Goal: Information Seeking & Learning: Learn about a topic

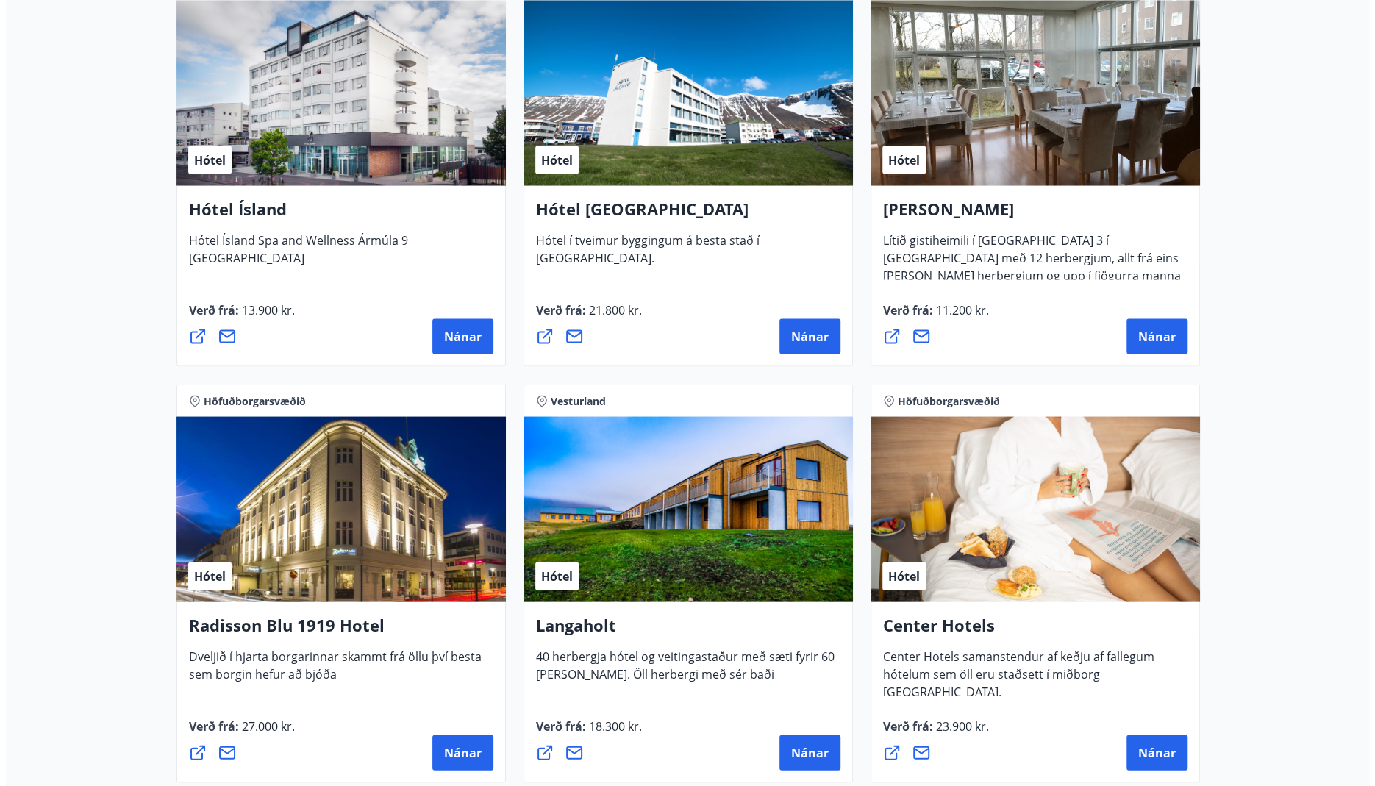
scroll to position [1985, 0]
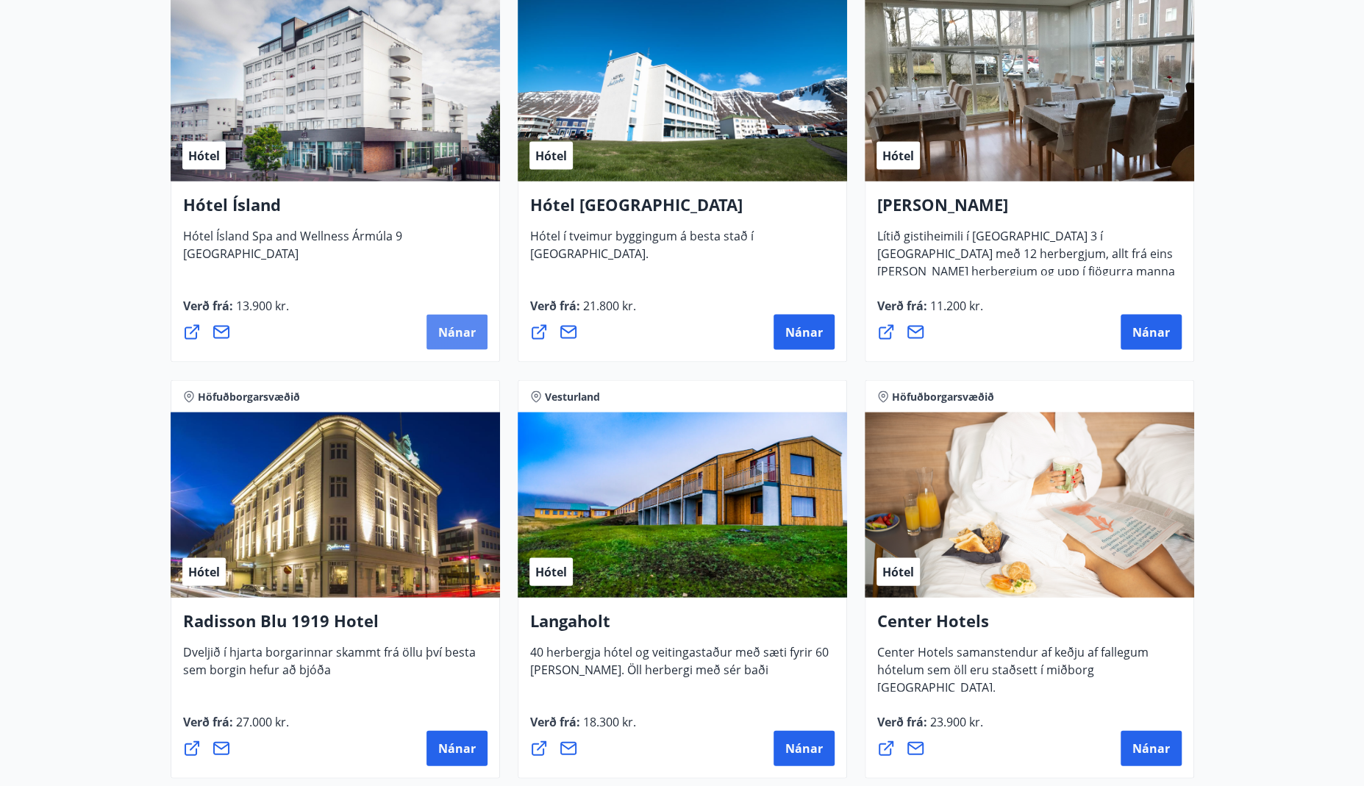
click at [472, 325] on span "Nánar" at bounding box center [456, 332] width 37 height 16
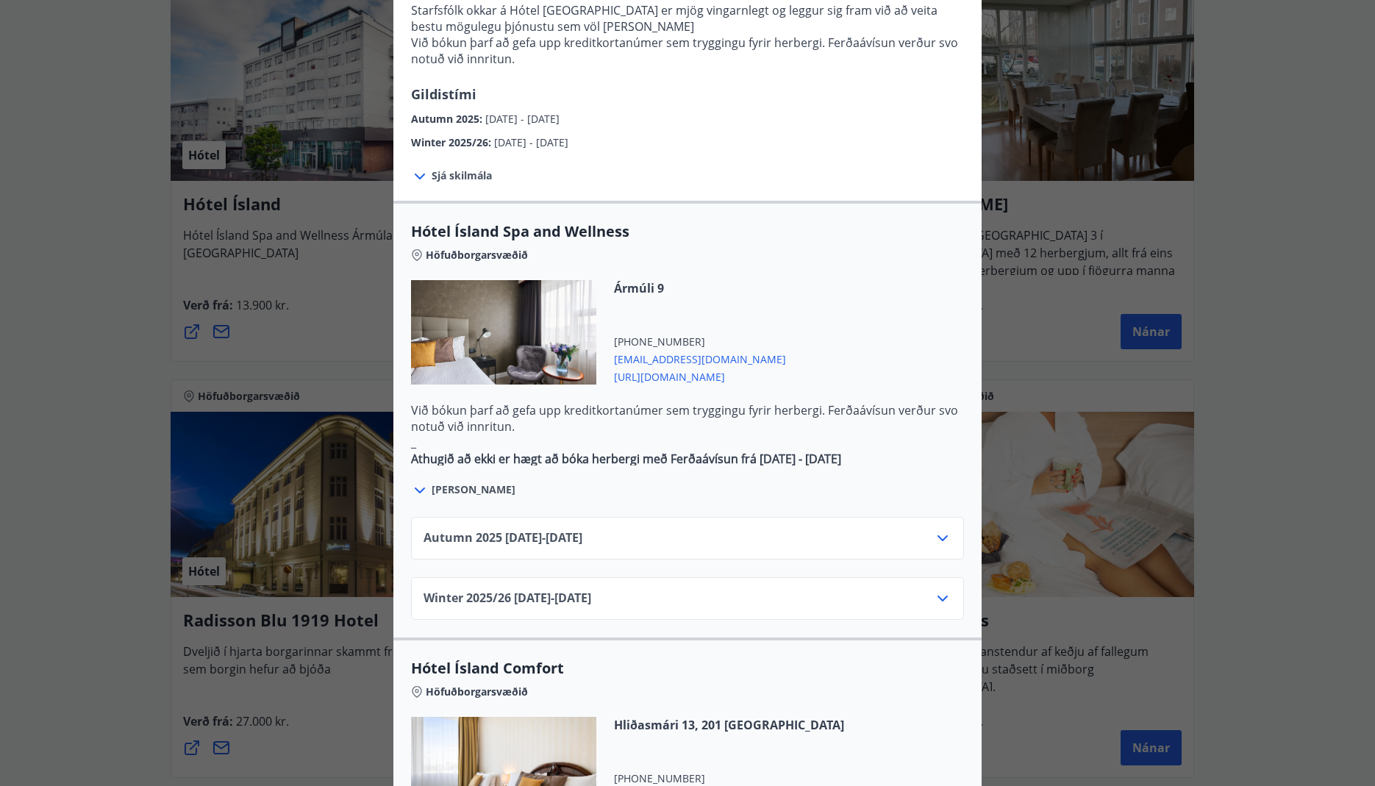
scroll to position [588, 0]
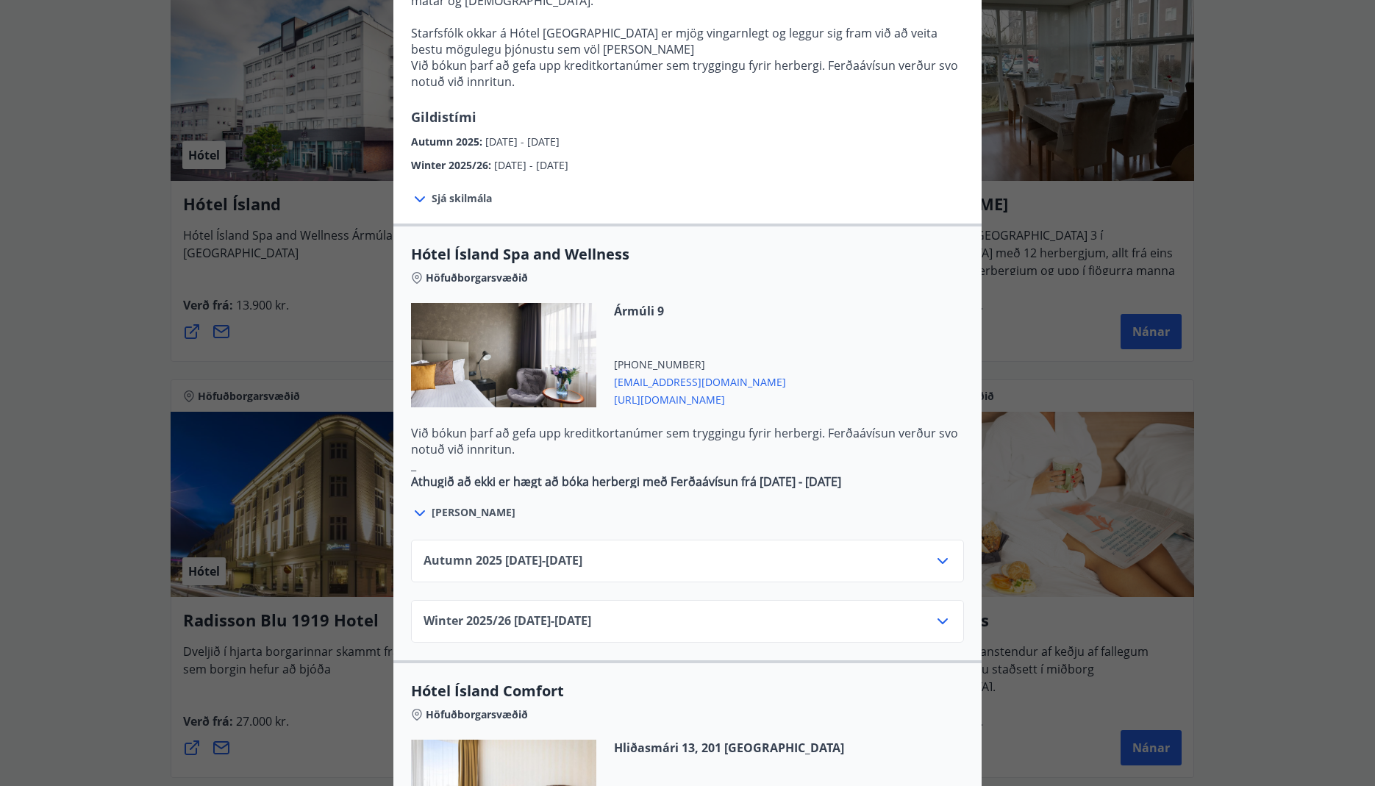
click at [937, 552] on icon at bounding box center [943, 561] width 18 height 18
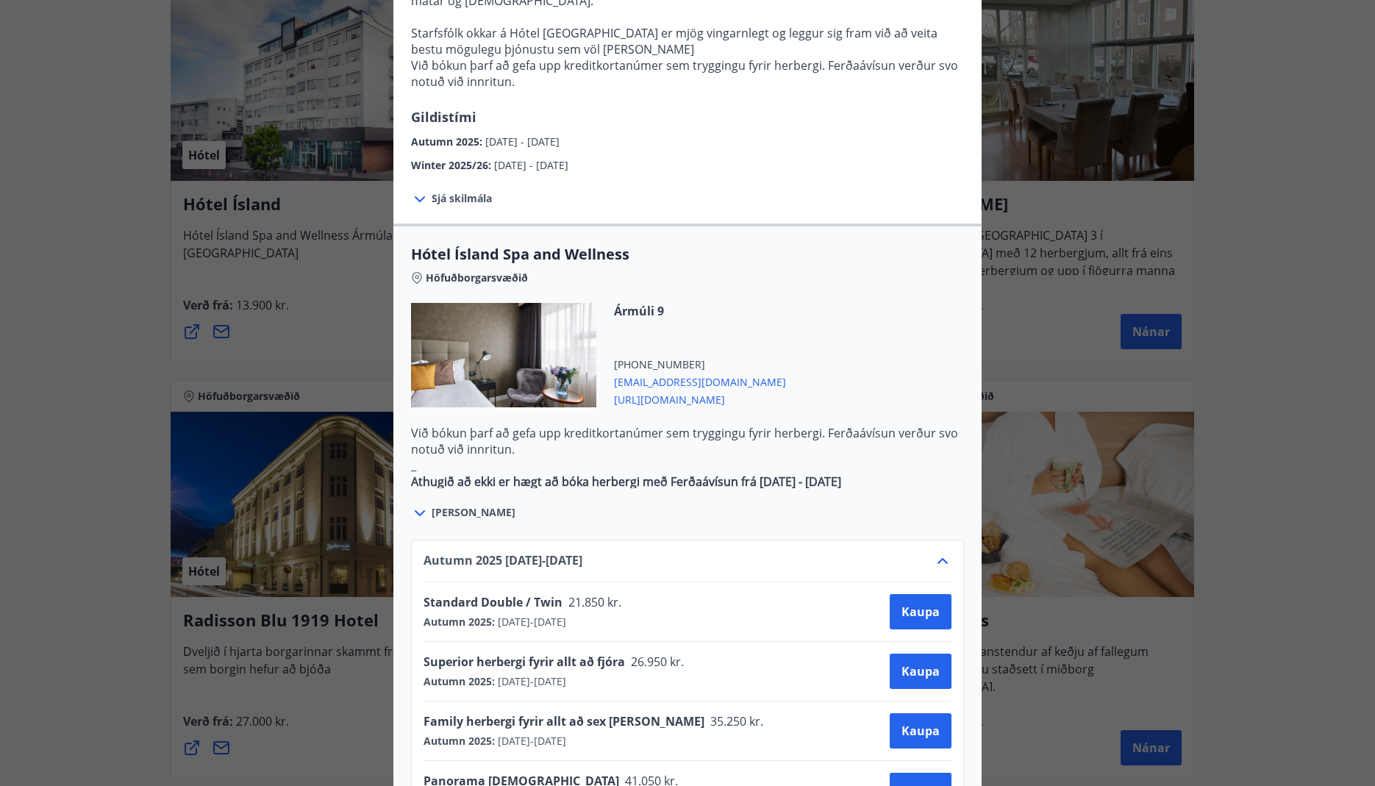
click at [937, 558] on icon at bounding box center [942, 561] width 10 height 6
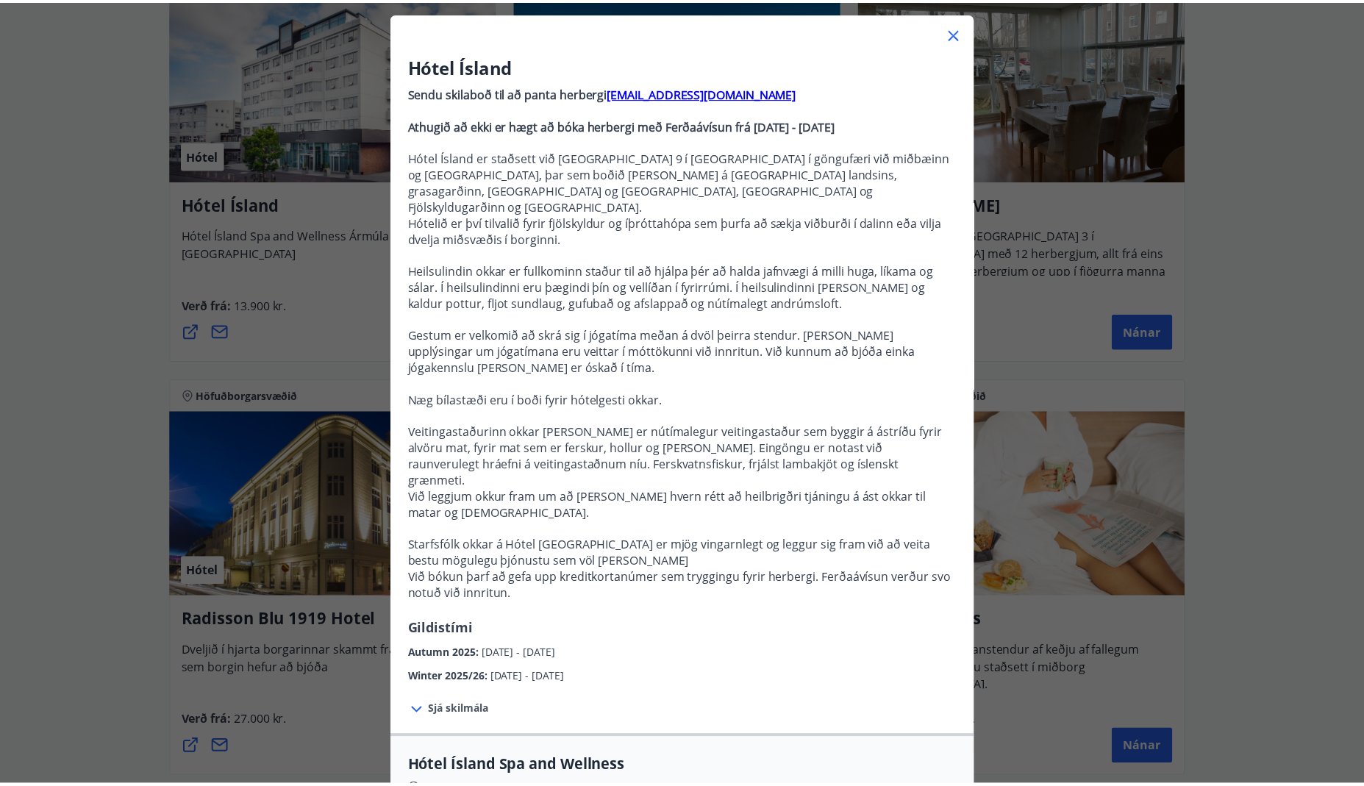
scroll to position [74, 0]
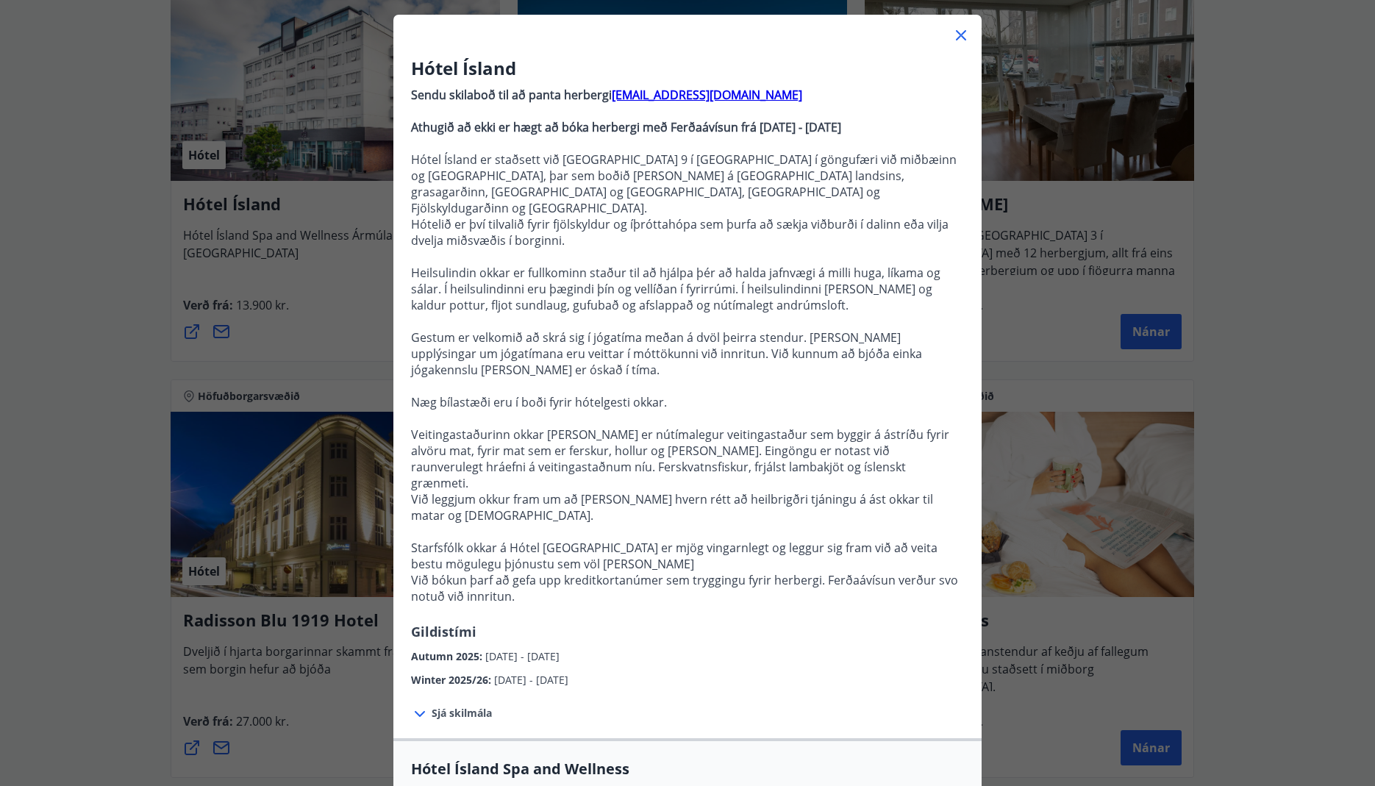
click at [959, 30] on icon at bounding box center [961, 35] width 10 height 10
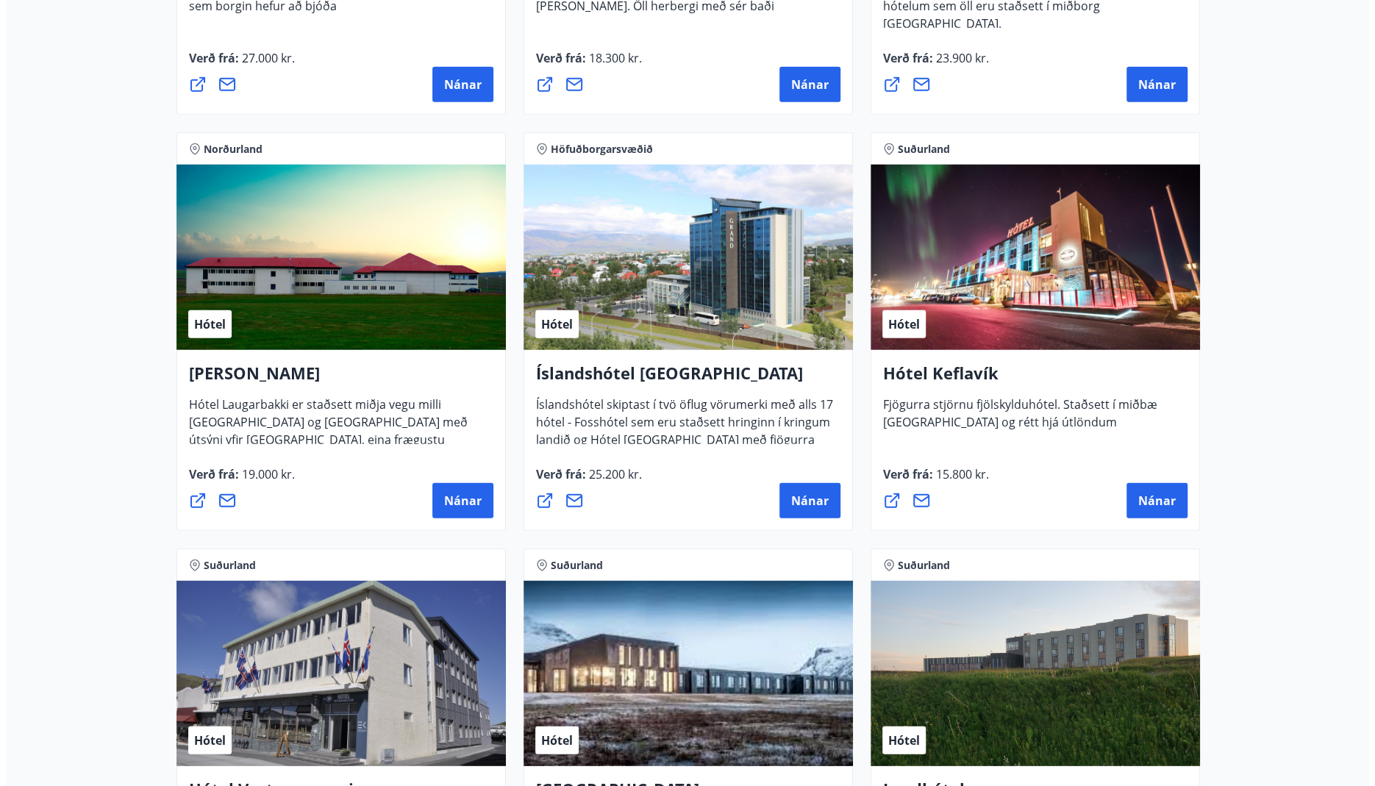
scroll to position [2647, 0]
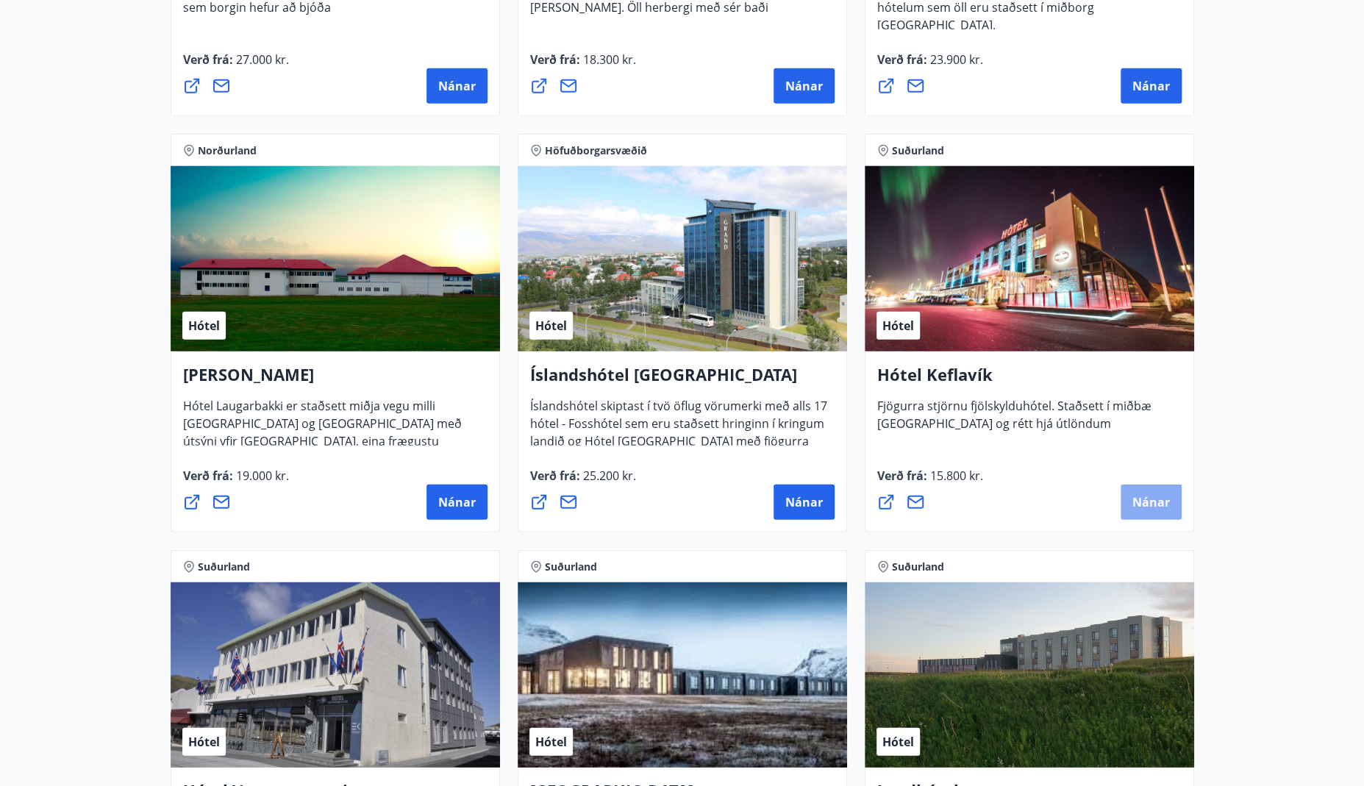
click at [1141, 495] on span "Nánar" at bounding box center [1150, 502] width 37 height 16
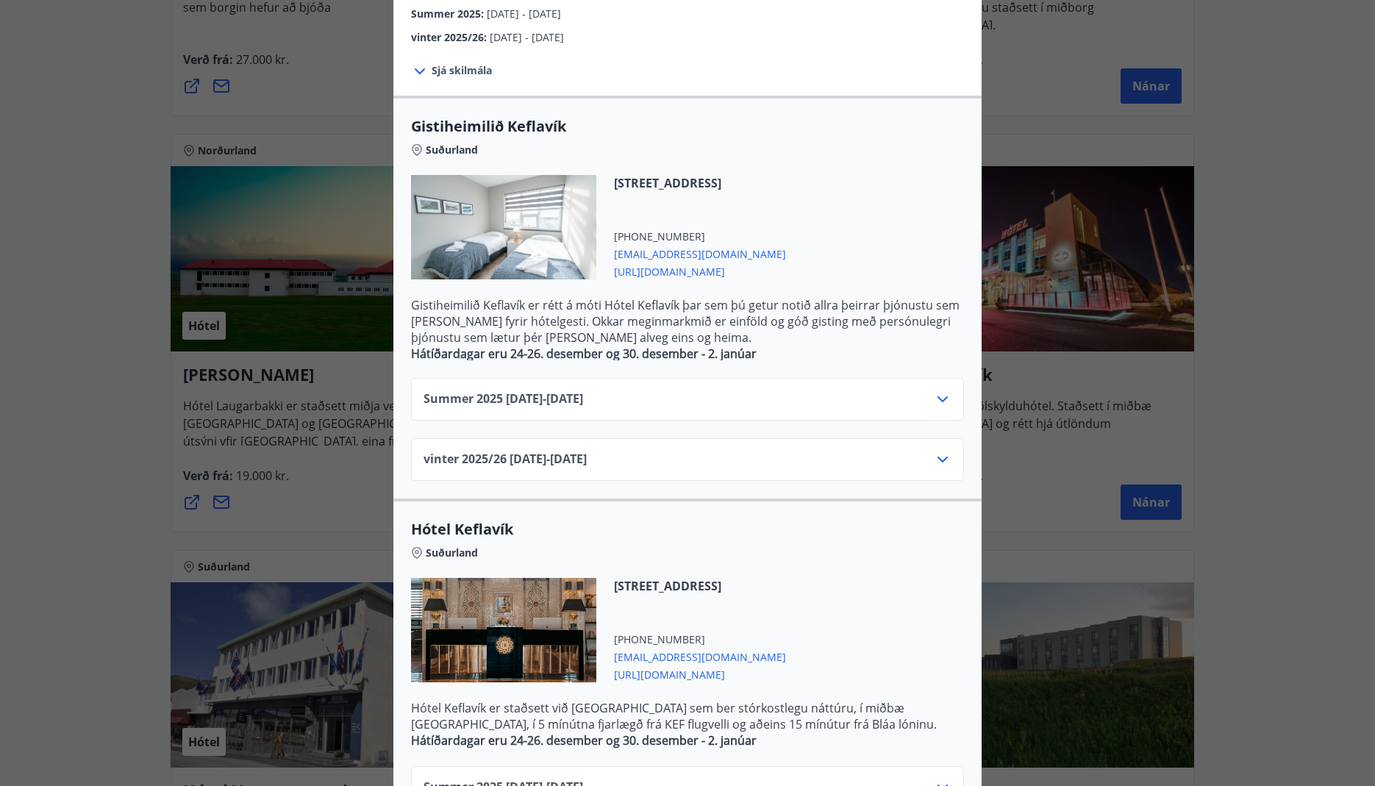
scroll to position [221, 0]
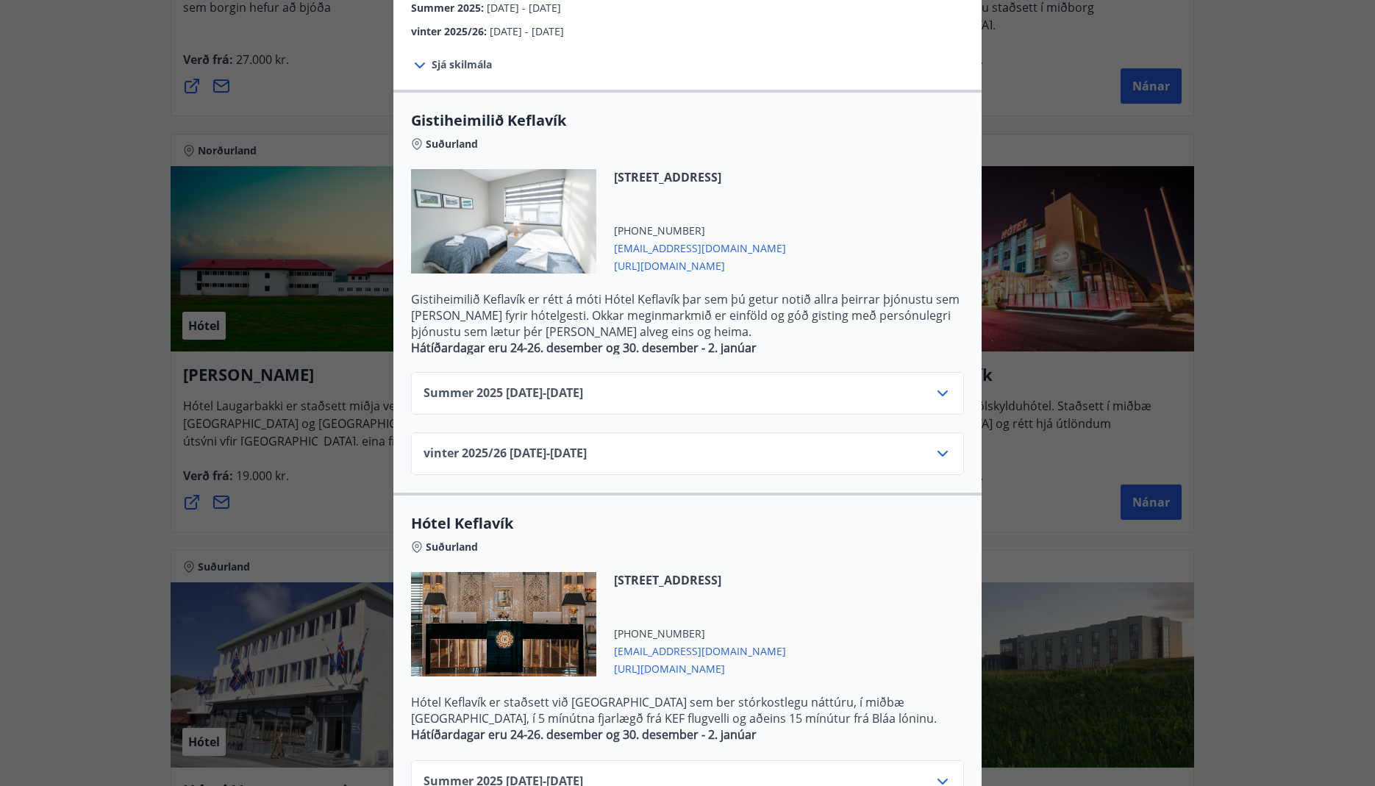
click at [938, 396] on icon at bounding box center [943, 394] width 18 height 18
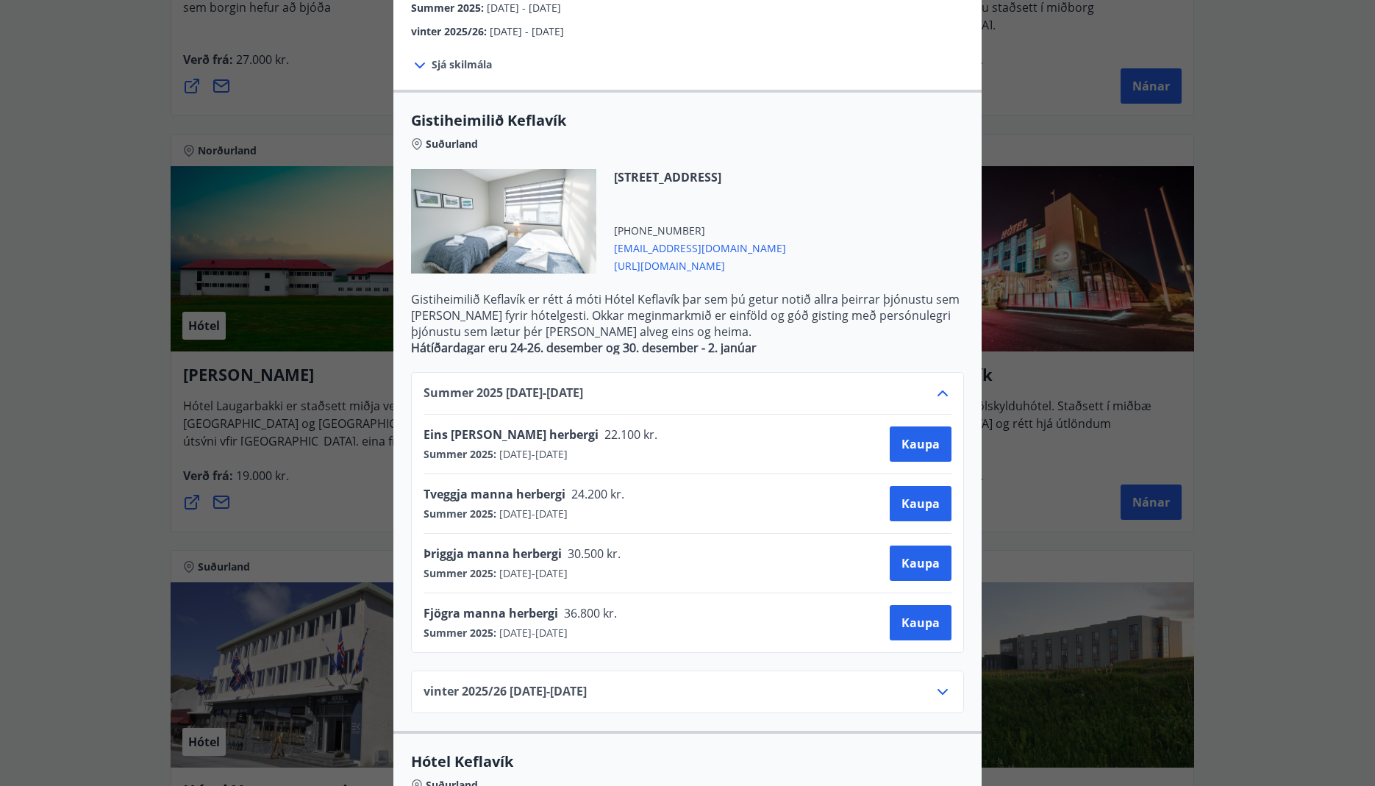
click at [953, 395] on div "Summer 2025 01.06.25 - 31.10.25 Eins manns herbergi 22.100 kr. Summer 2025 : 01…" at bounding box center [687, 512] width 553 height 281
click at [934, 389] on icon at bounding box center [943, 394] width 18 height 18
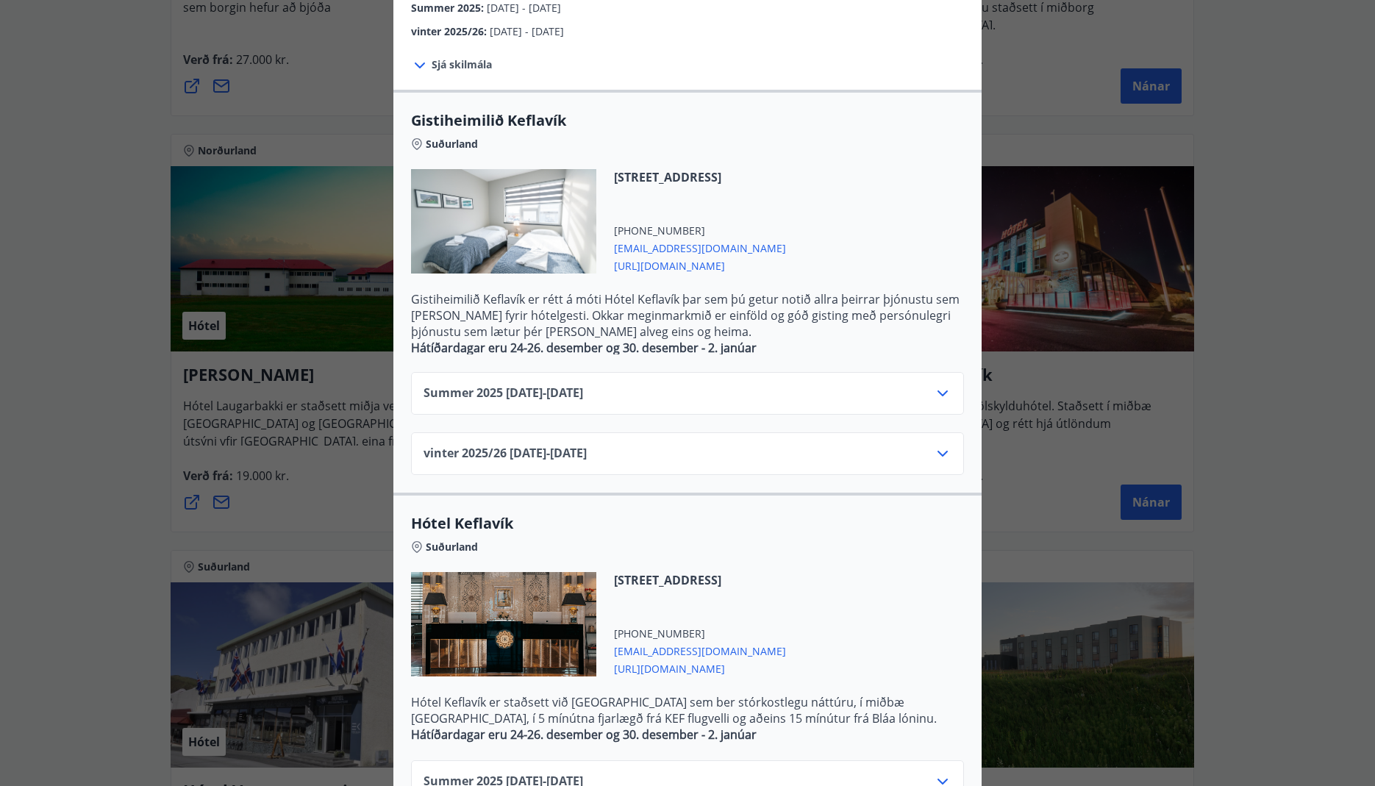
click at [938, 457] on icon at bounding box center [943, 454] width 18 height 18
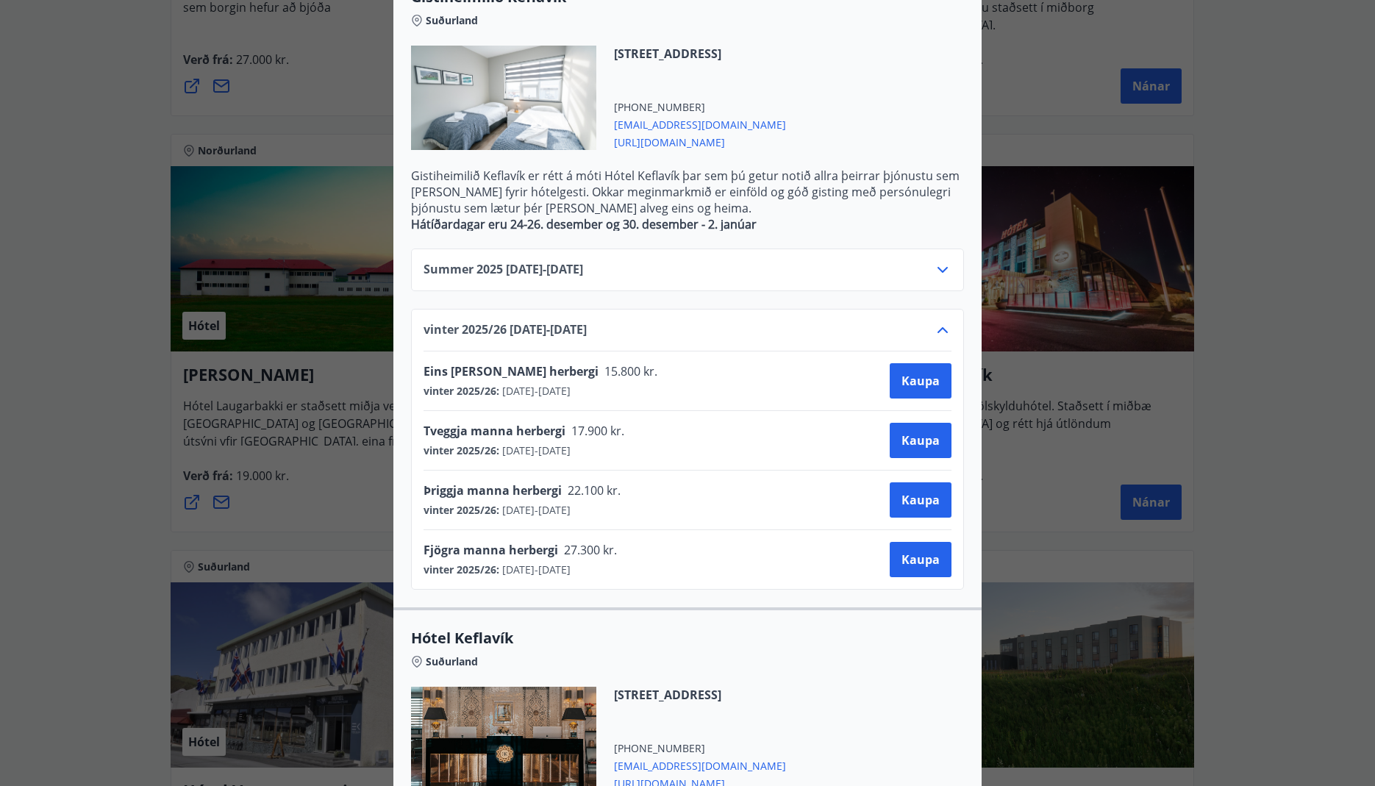
scroll to position [368, 0]
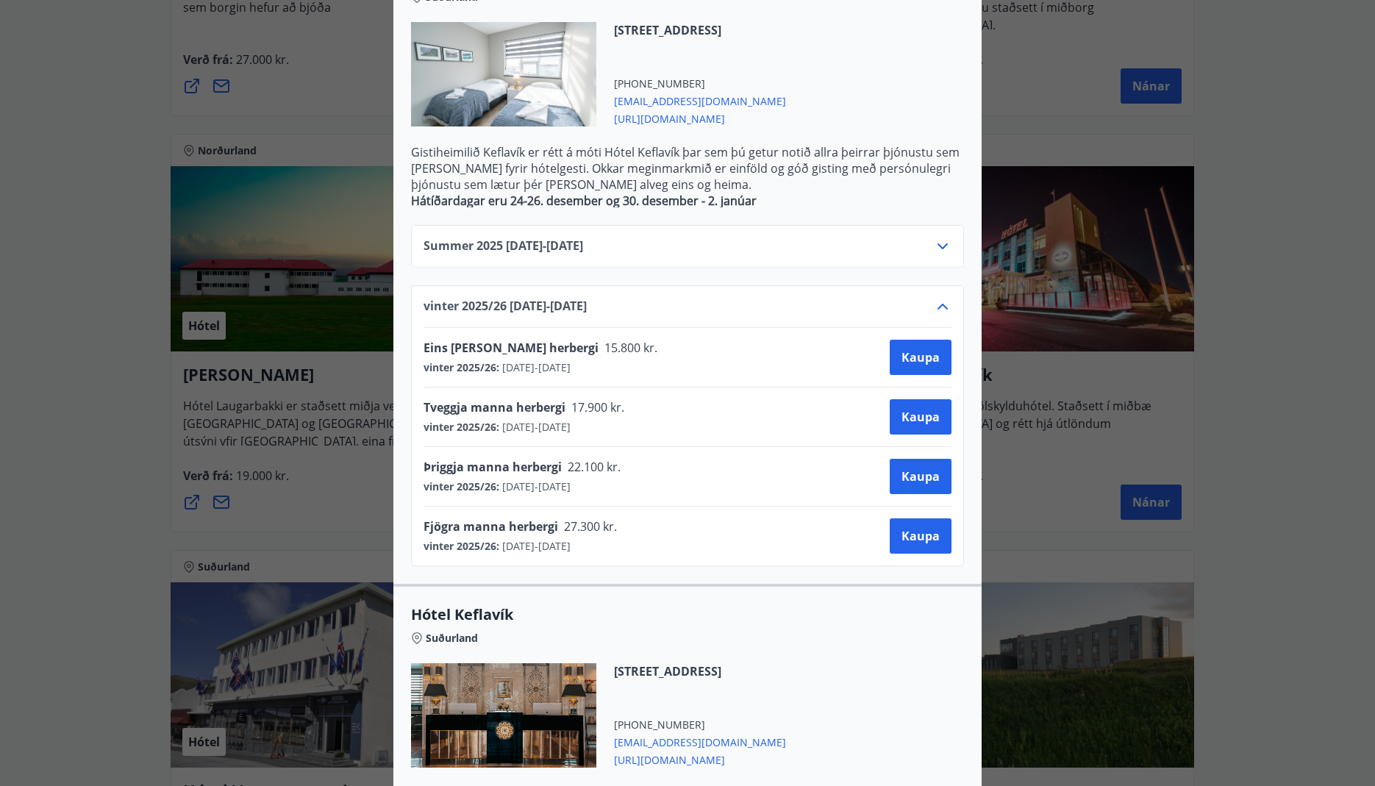
click at [938, 305] on icon at bounding box center [942, 307] width 10 height 6
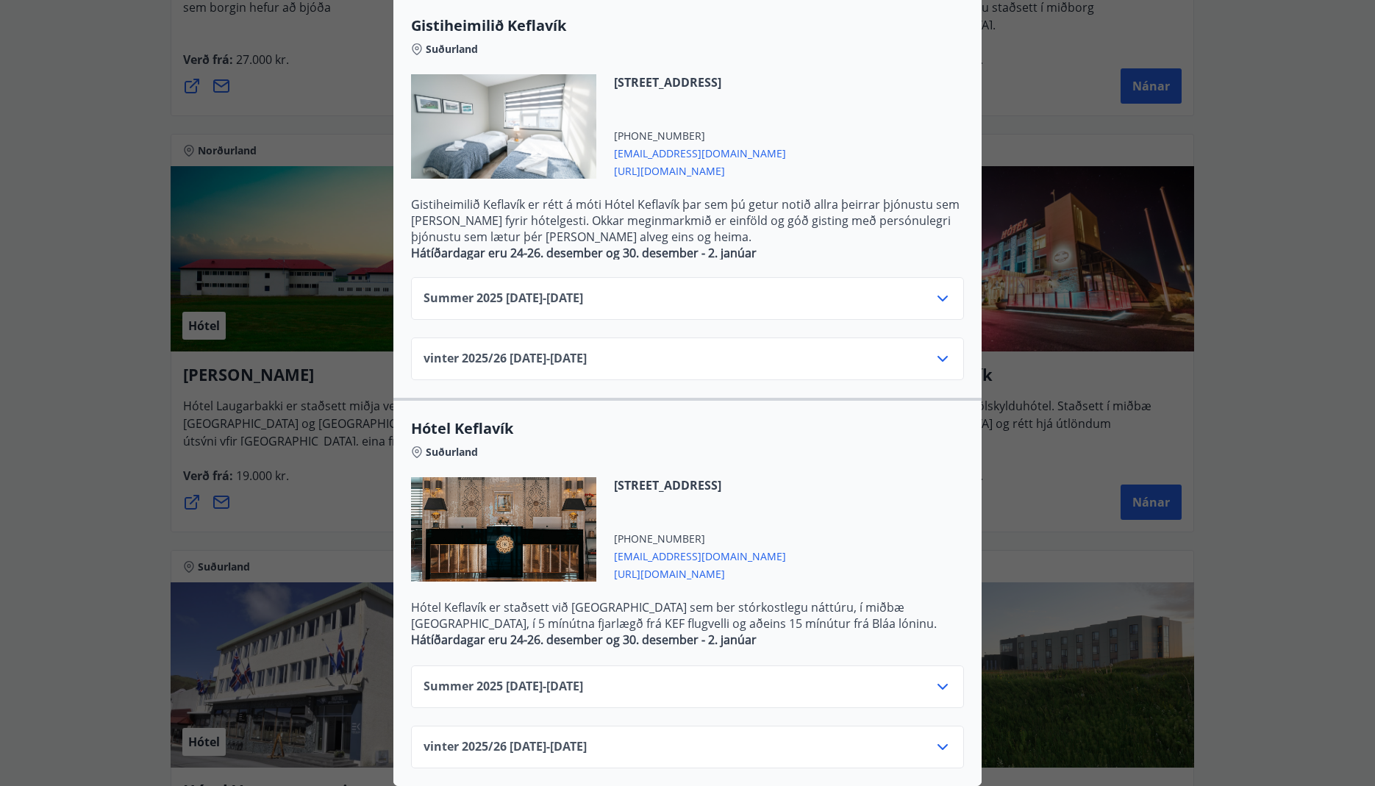
scroll to position [324, 0]
click at [934, 738] on icon at bounding box center [943, 747] width 18 height 18
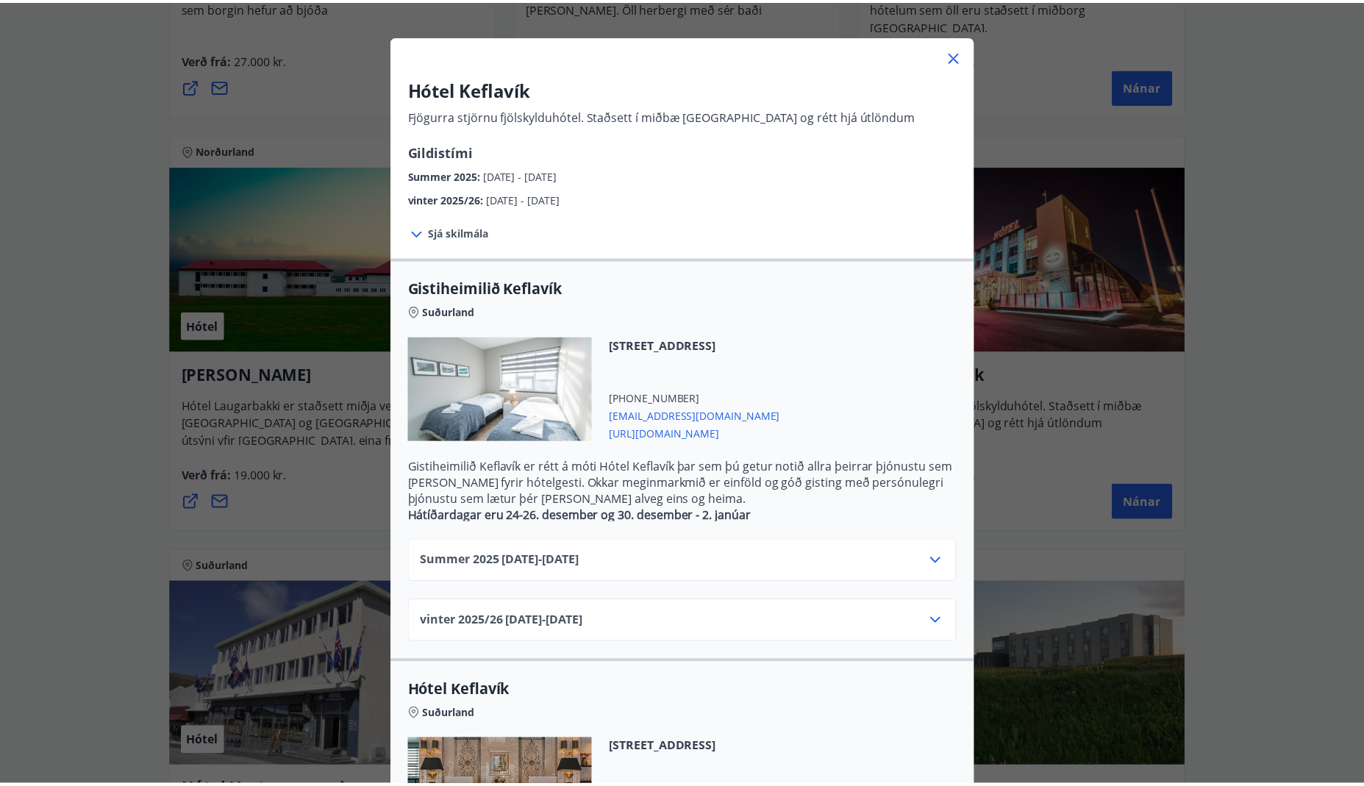
scroll to position [0, 0]
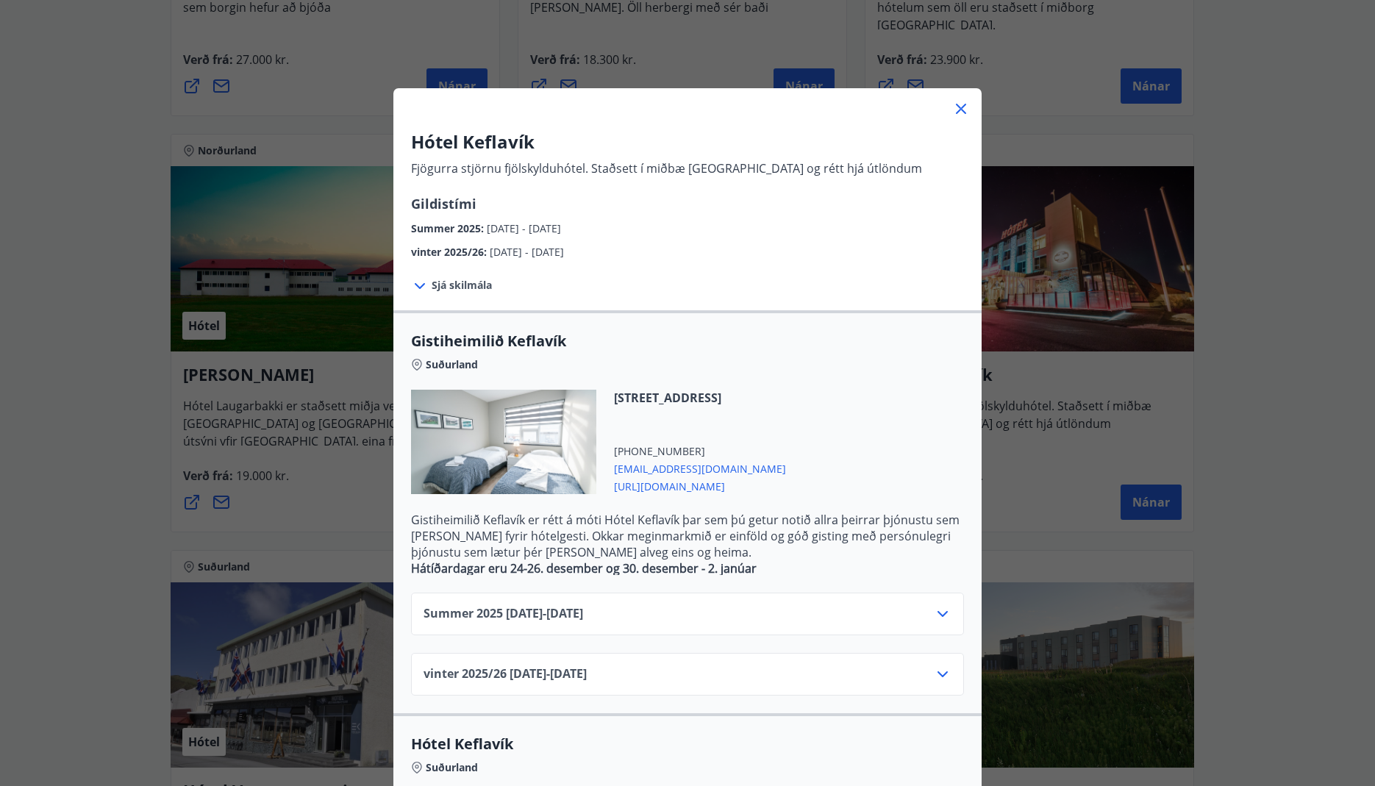
click at [952, 108] on icon at bounding box center [961, 109] width 18 height 18
